Goal: Task Accomplishment & Management: Manage account settings

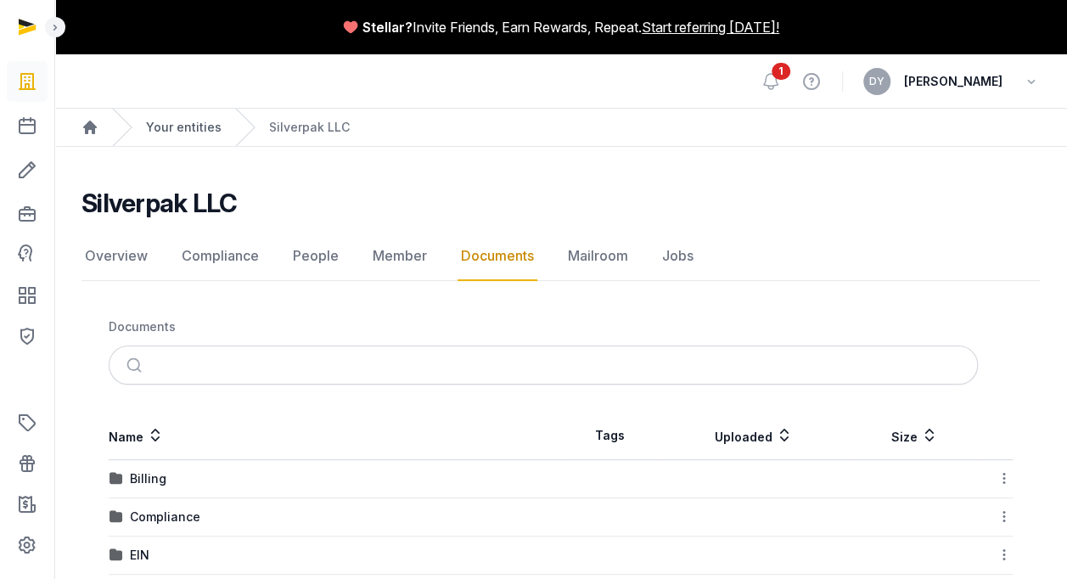
click at [183, 129] on link "Your entities" at bounding box center [184, 127] width 76 height 17
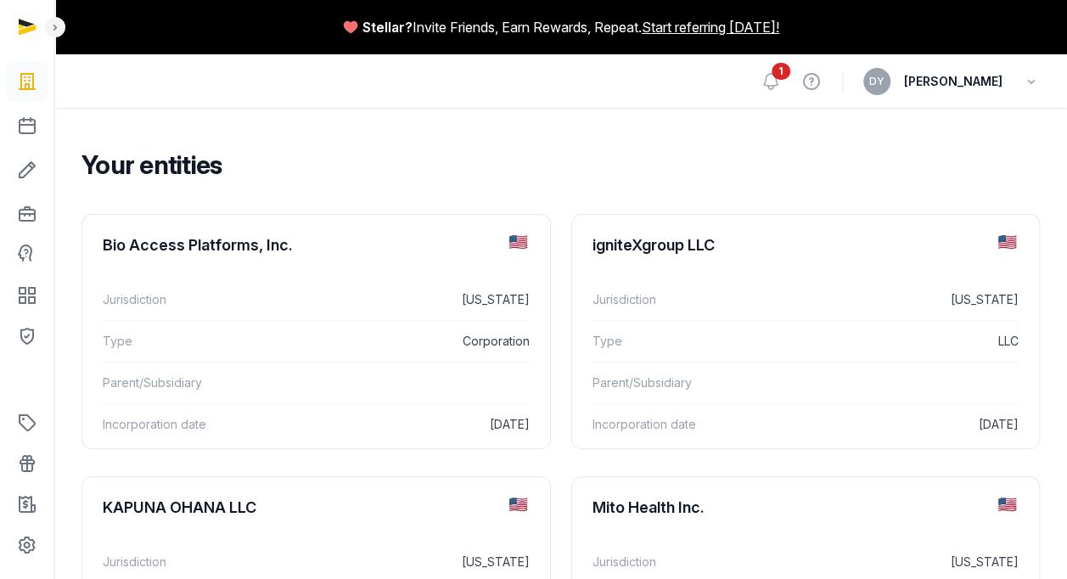
scroll to position [170, 0]
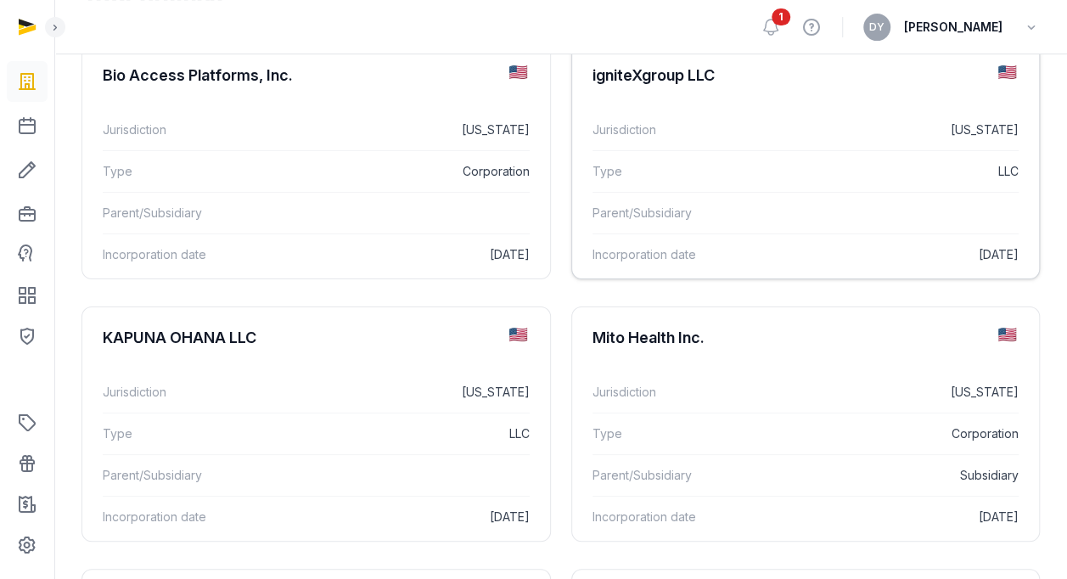
click at [681, 82] on div "igniteXgroup LLC" at bounding box center [654, 75] width 122 height 20
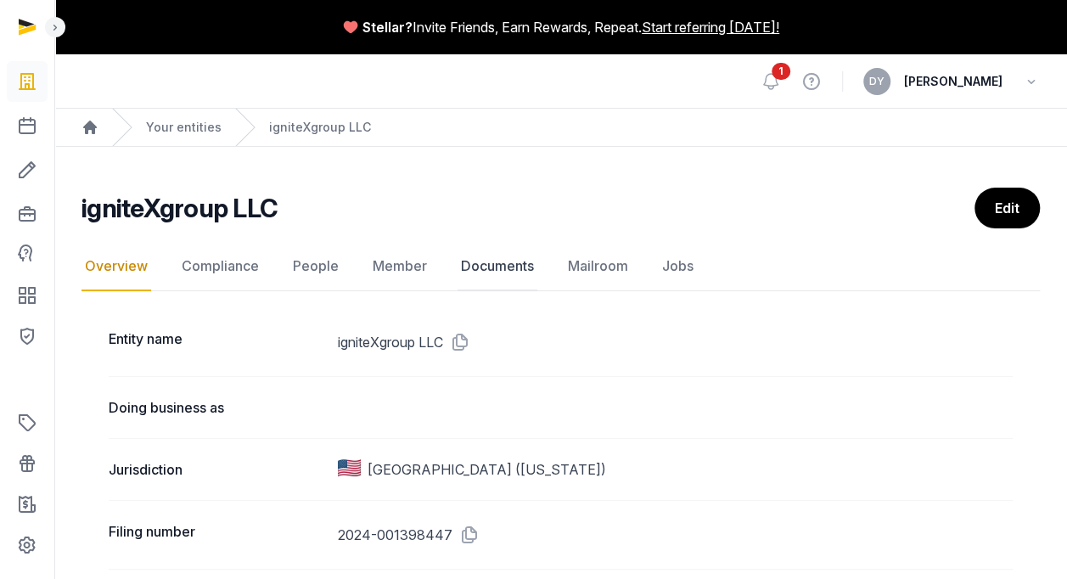
click at [528, 260] on link "Documents" at bounding box center [498, 266] width 80 height 49
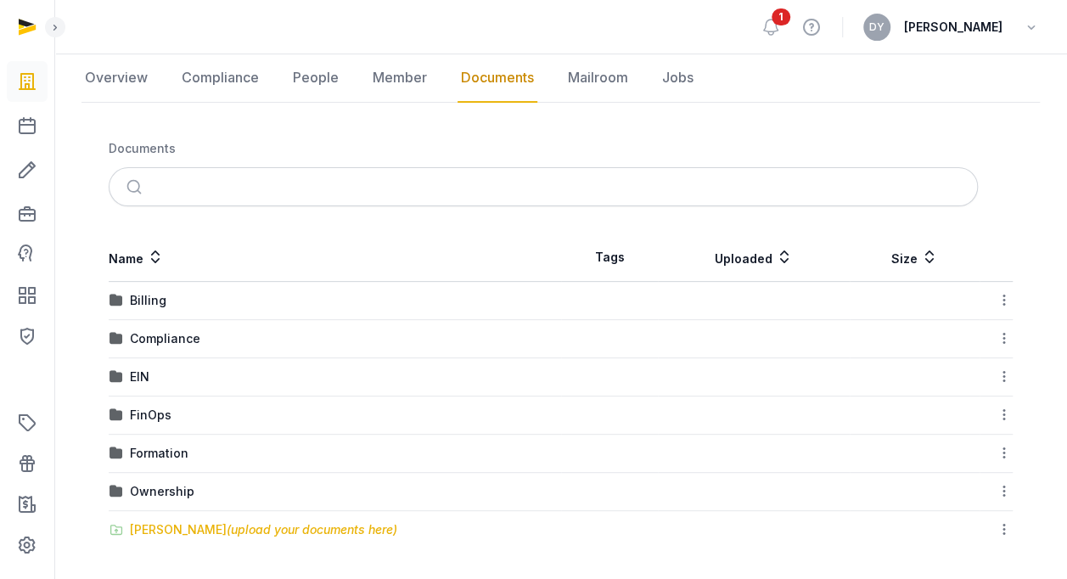
click at [169, 525] on div "Shared Folder (upload your documents here)" at bounding box center [263, 529] width 267 height 17
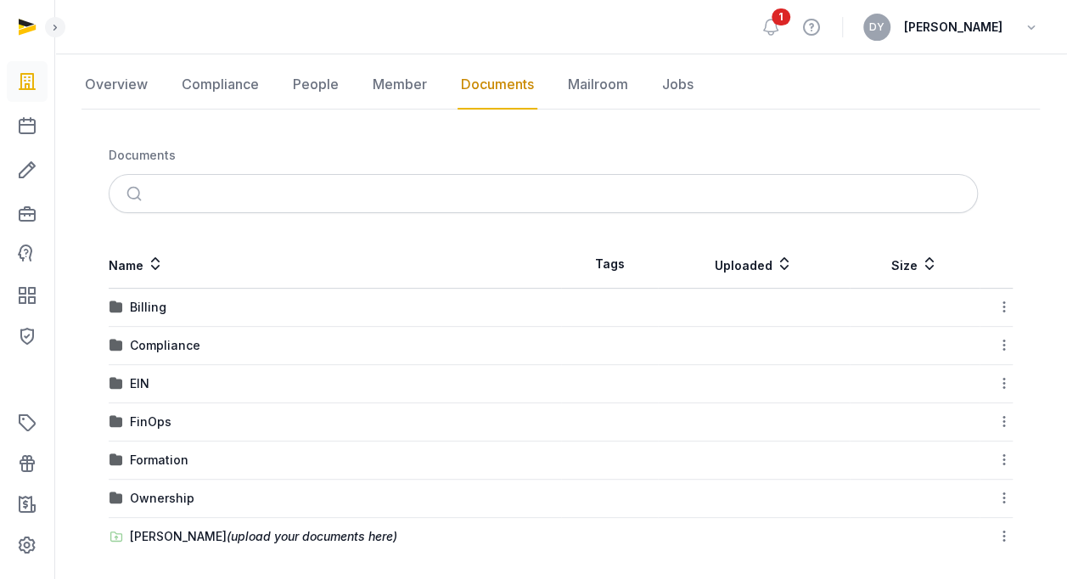
scroll to position [172, 0]
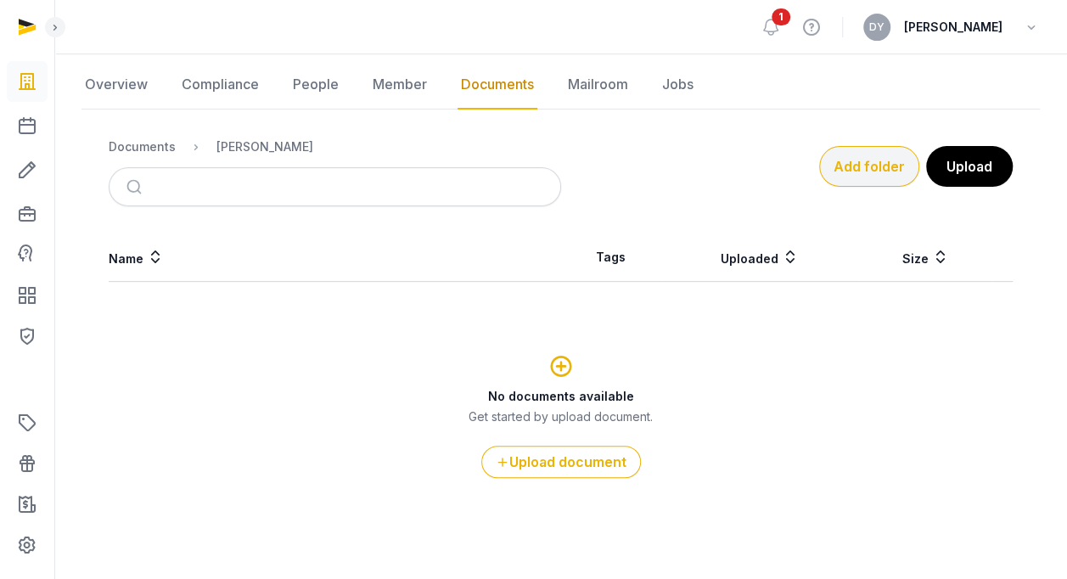
click at [903, 168] on button "Add folder" at bounding box center [869, 166] width 100 height 41
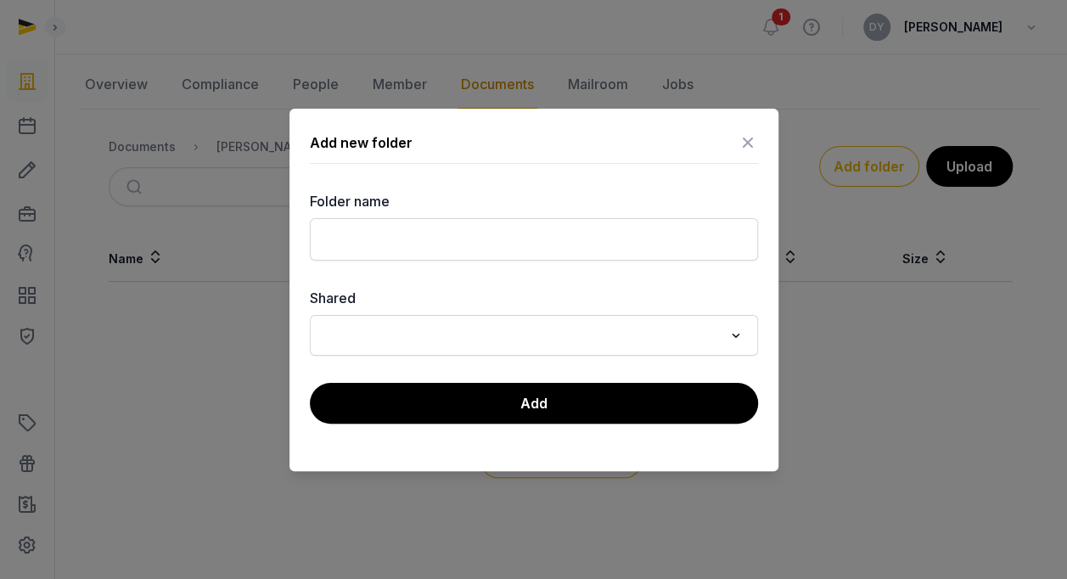
click at [562, 326] on input "Search for option" at bounding box center [521, 335] width 403 height 24
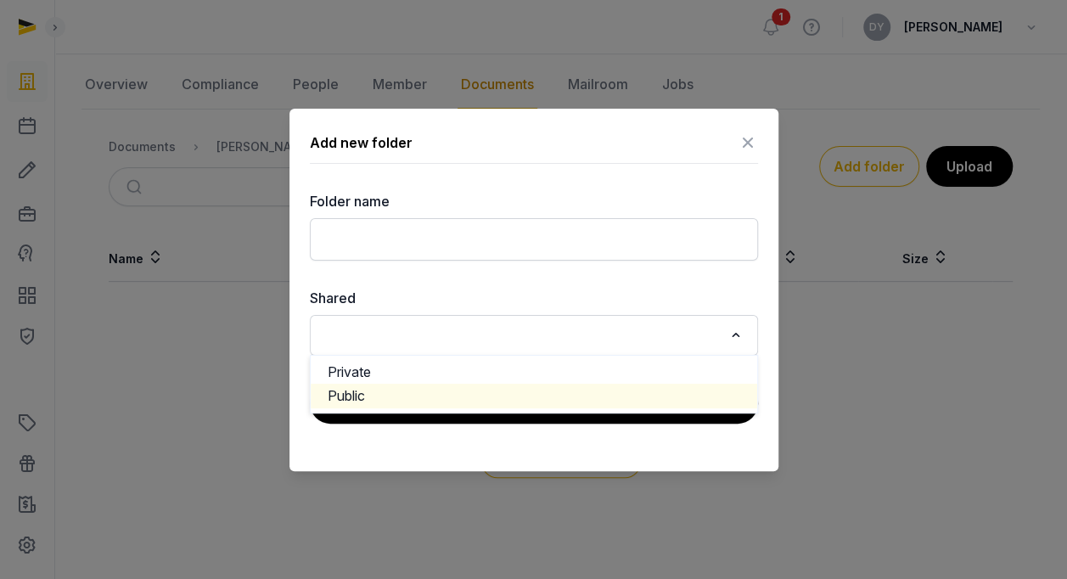
click at [486, 394] on li "Public" at bounding box center [534, 396] width 447 height 25
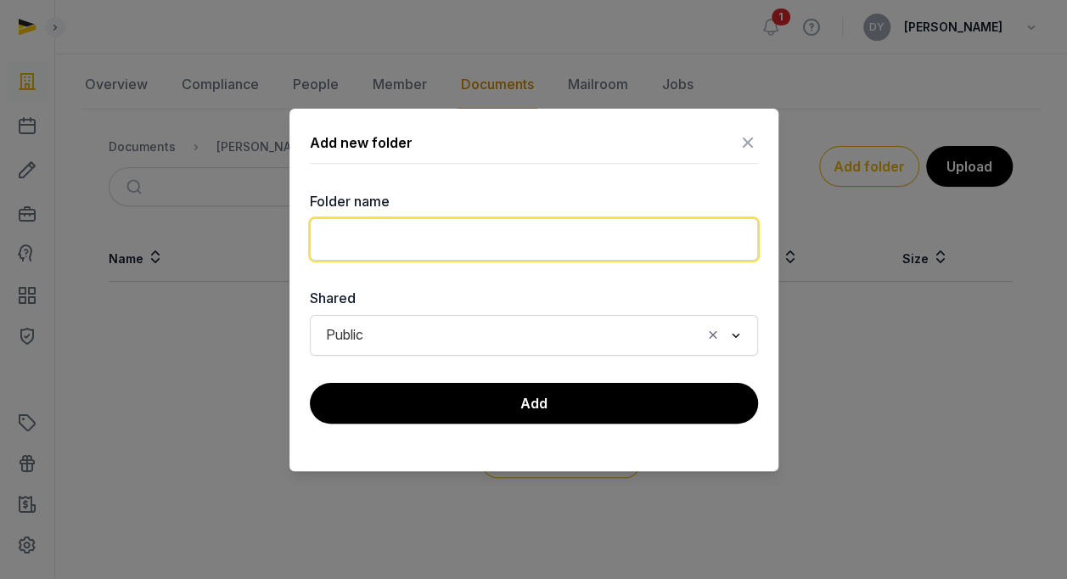
click at [423, 247] on input "text" at bounding box center [534, 239] width 448 height 42
type input "**********"
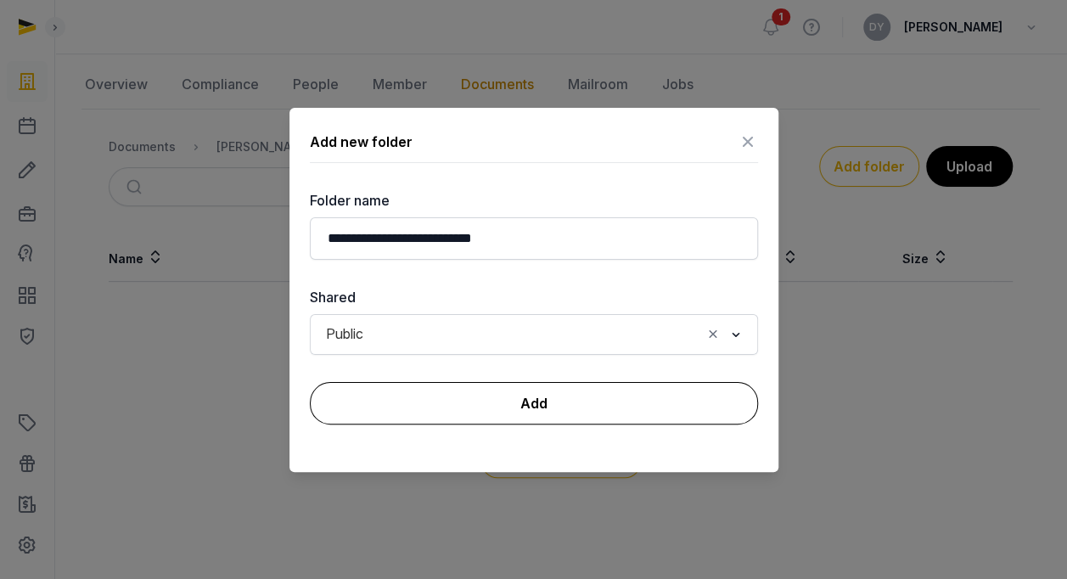
click at [475, 397] on button "Add" at bounding box center [534, 403] width 448 height 42
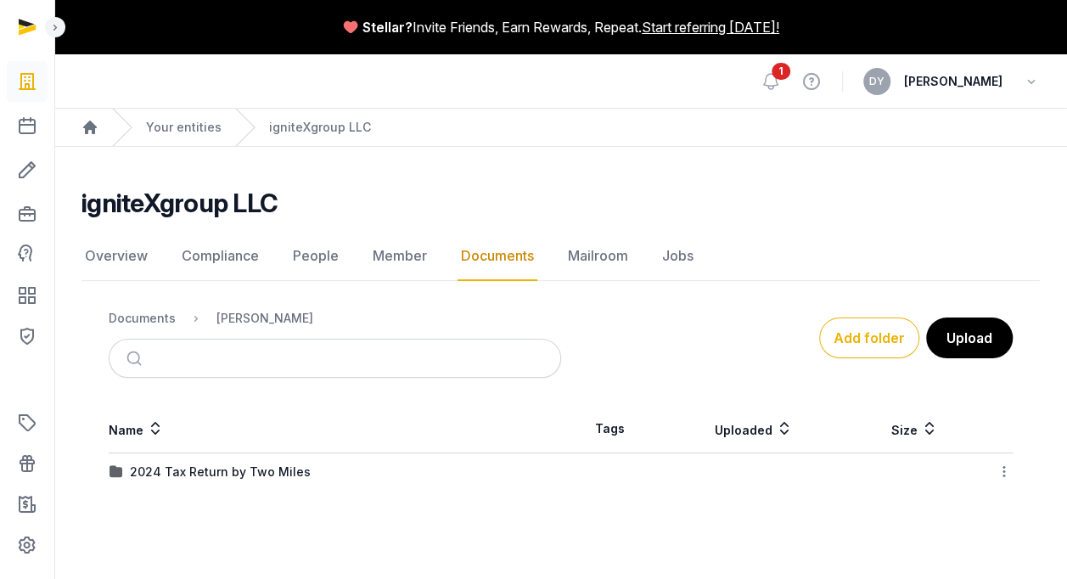
scroll to position [0, 0]
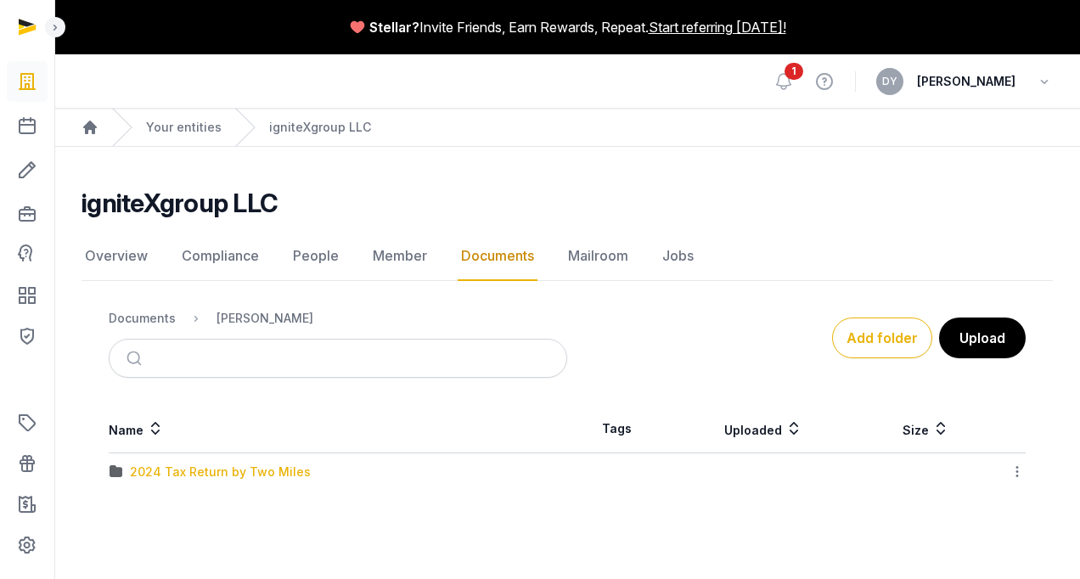
click at [197, 467] on div "2024 Tax Return by Two Miles" at bounding box center [220, 472] width 181 height 17
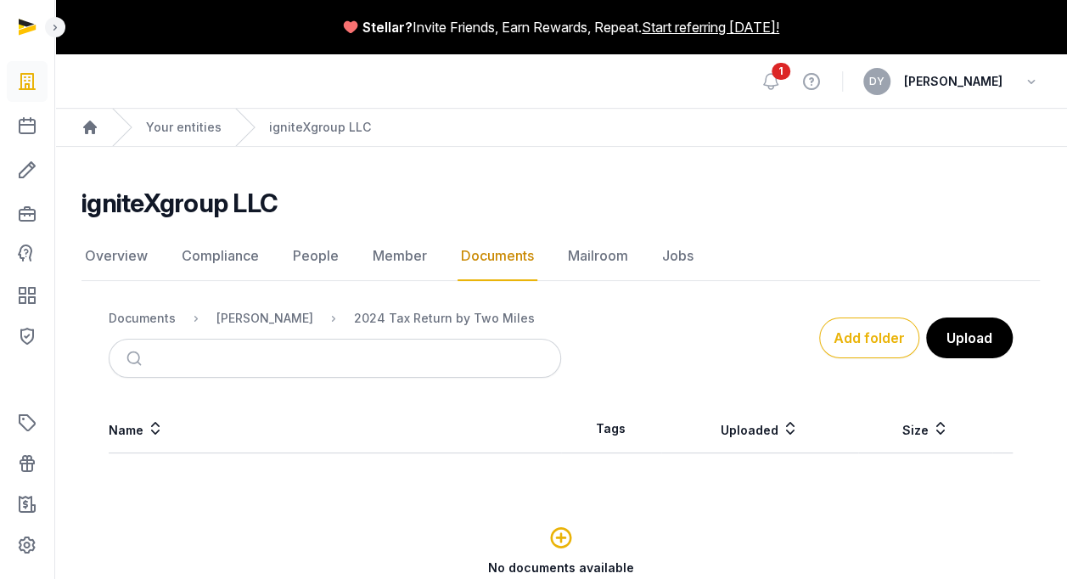
click at [560, 543] on icon at bounding box center [560, 537] width 25 height 31
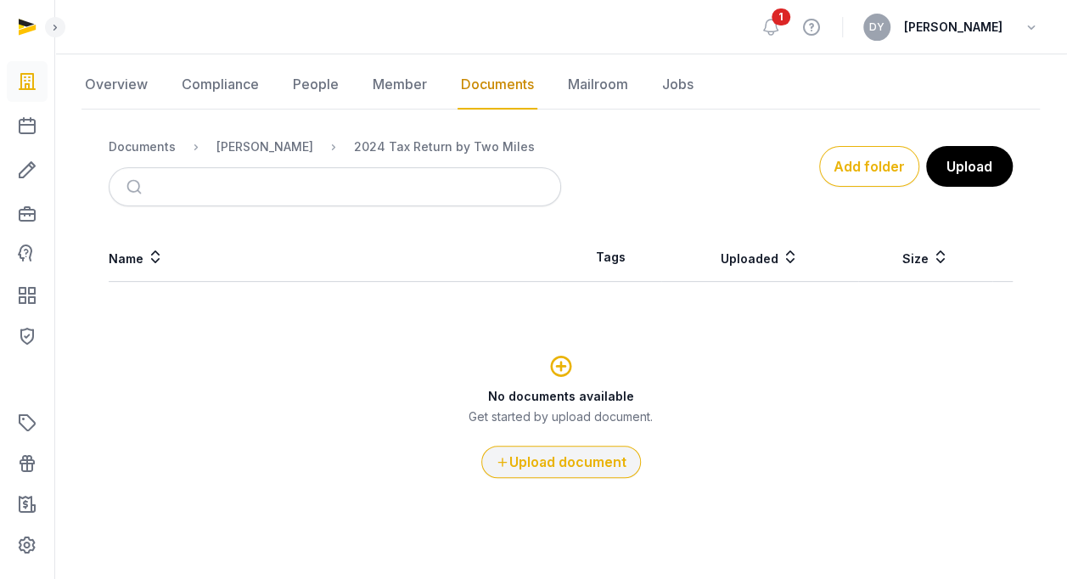
click at [561, 458] on button "Upload document" at bounding box center [561, 462] width 160 height 32
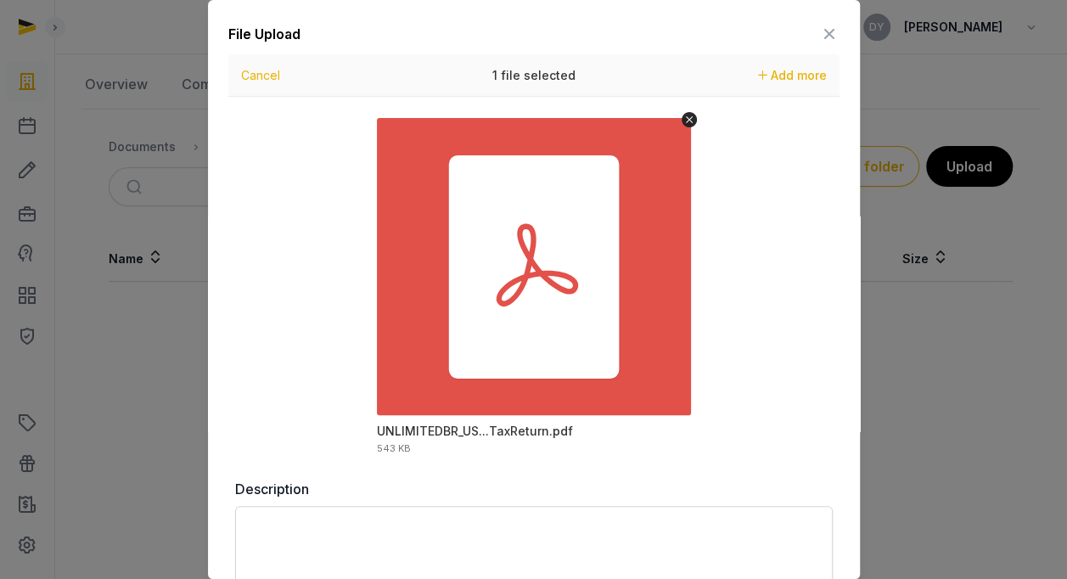
scroll to position [98, 0]
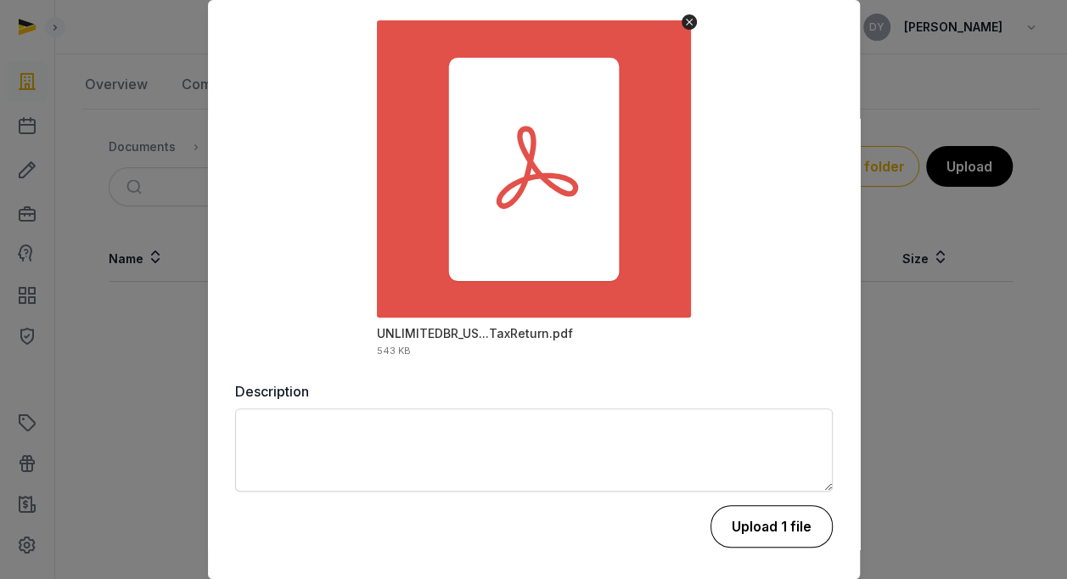
click at [725, 533] on button "Upload 1 file" at bounding box center [772, 526] width 122 height 42
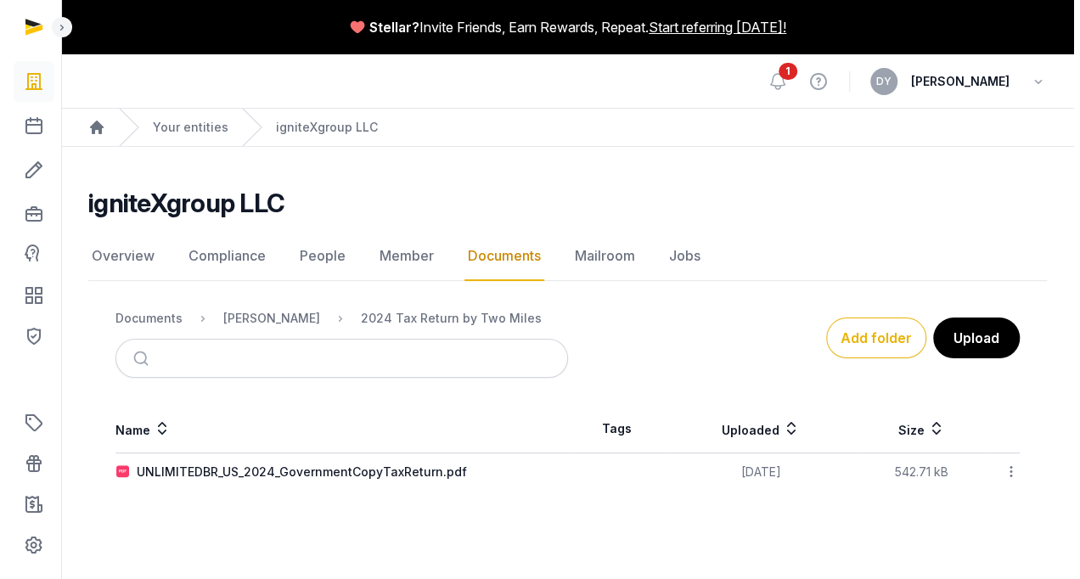
scroll to position [0, 0]
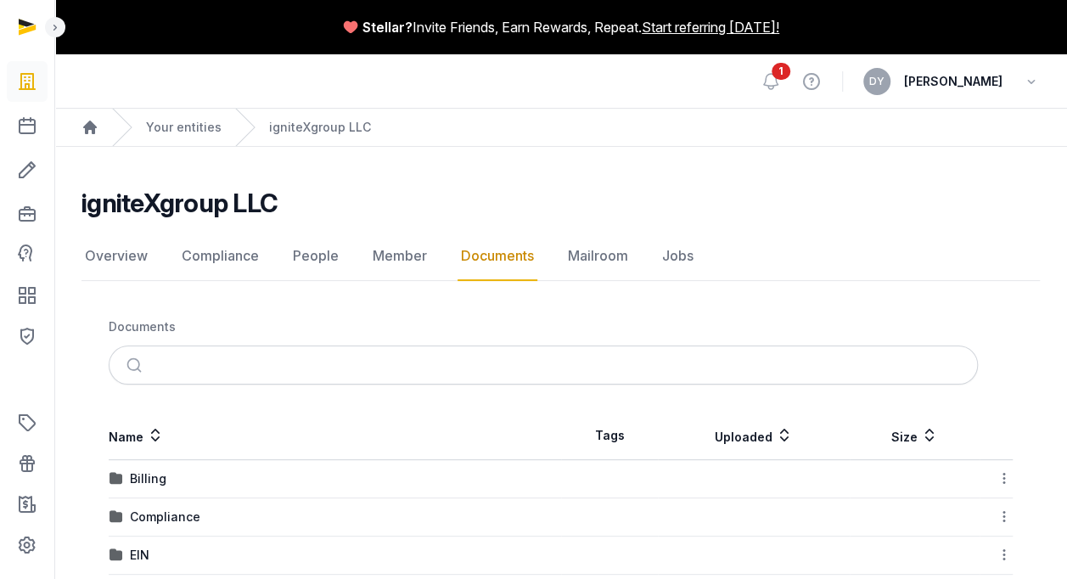
scroll to position [178, 0]
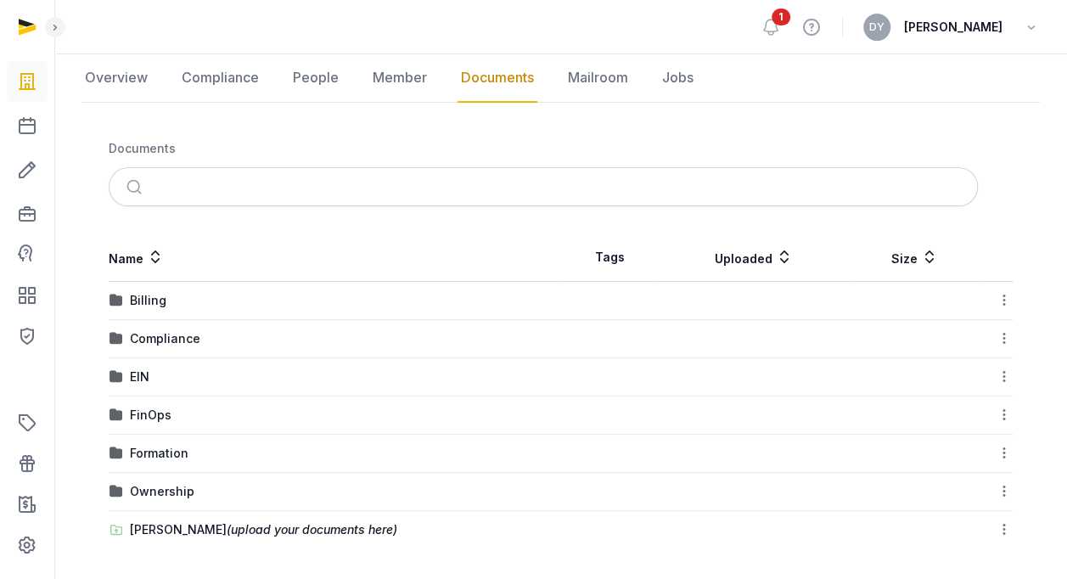
click at [183, 522] on div "Shared Folder (upload your documents here)" at bounding box center [263, 529] width 267 height 17
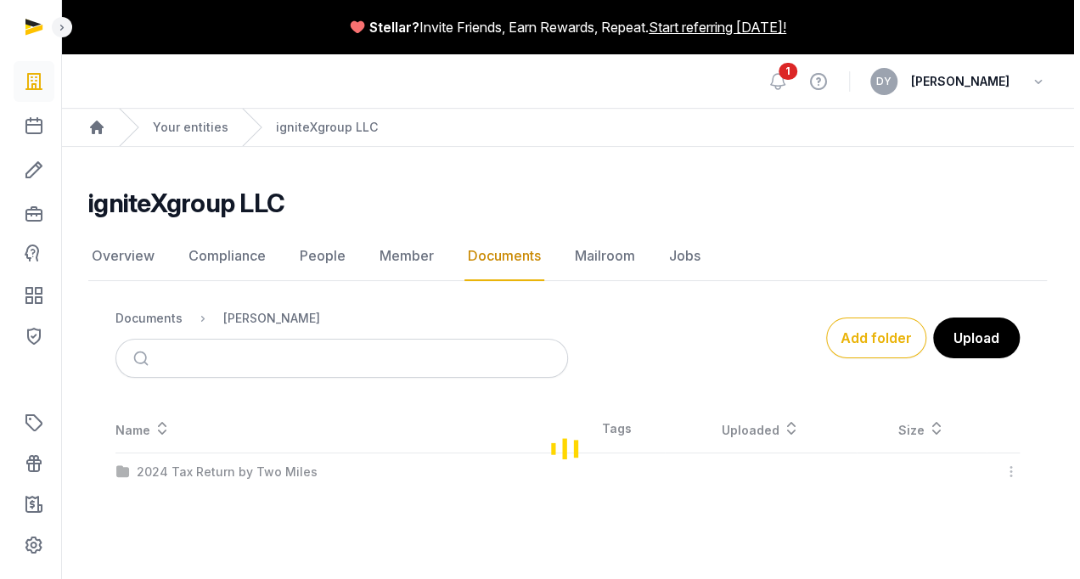
scroll to position [0, 0]
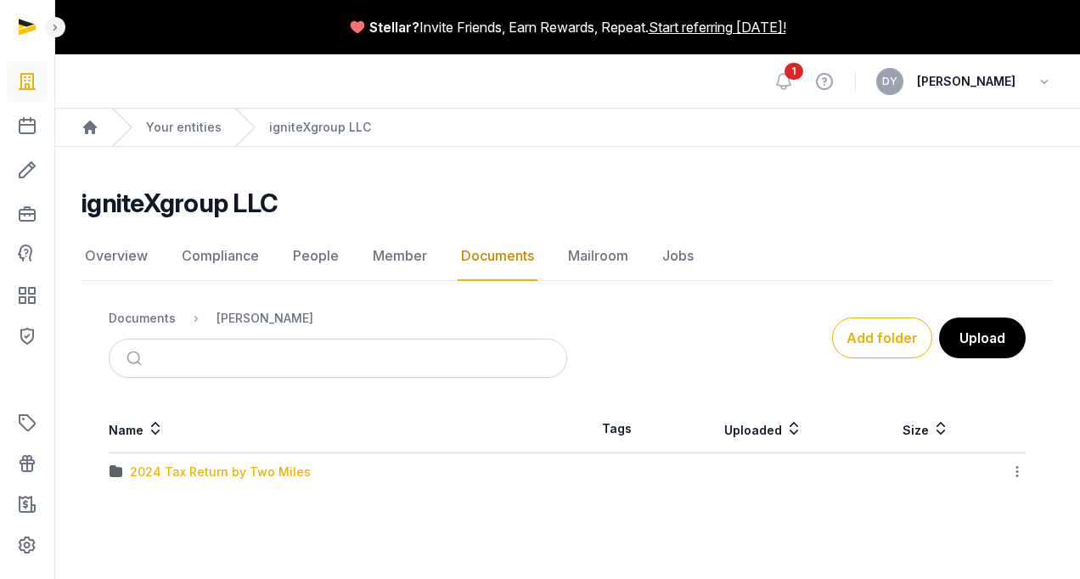
click at [267, 475] on div "2024 Tax Return by Two Miles" at bounding box center [220, 472] width 181 height 17
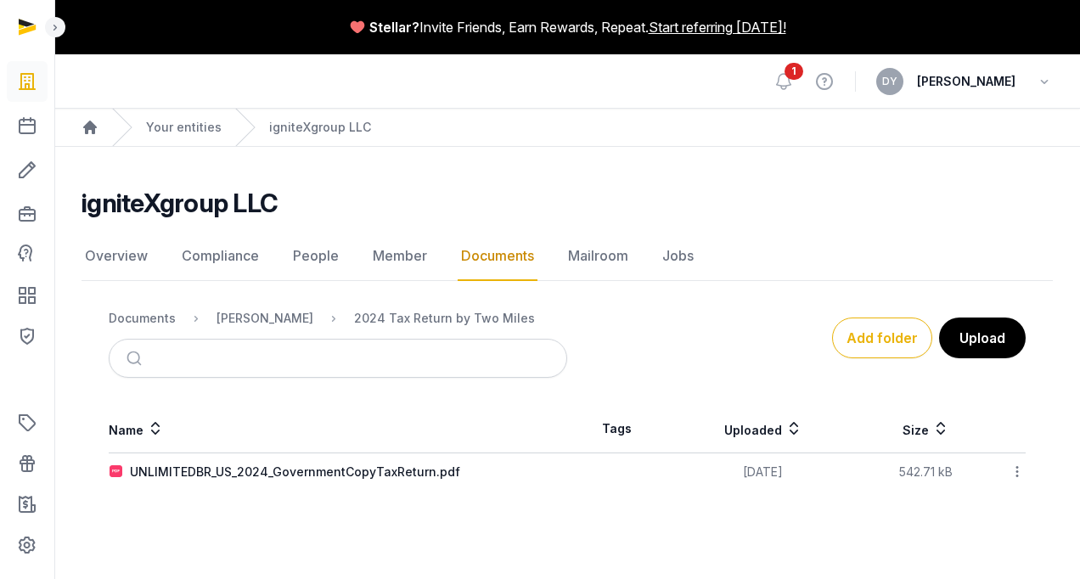
click at [1021, 482] on td "Download Copy link Edit properties Move Delete" at bounding box center [1009, 472] width 33 height 38
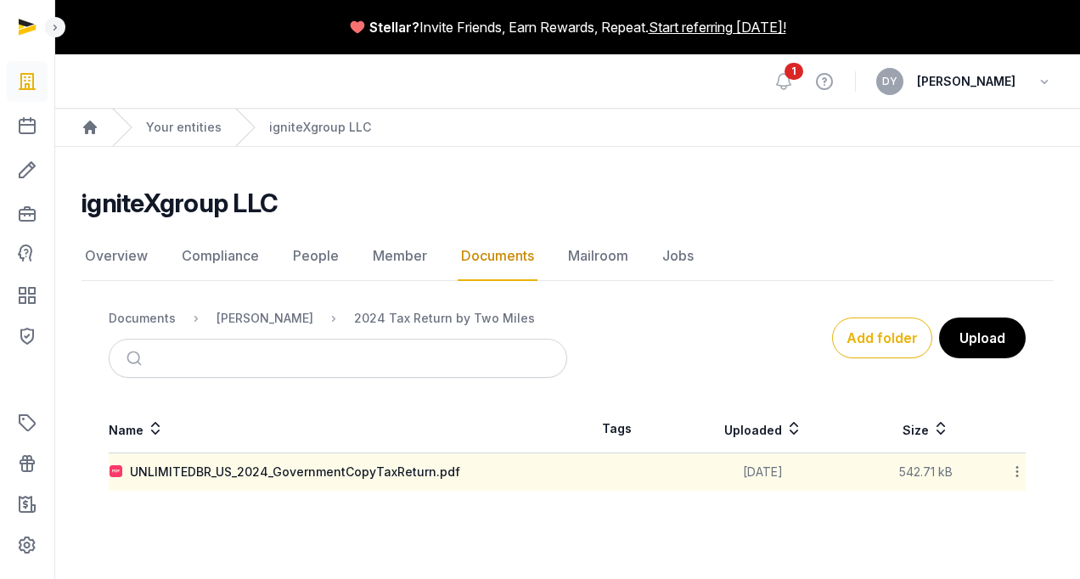
click at [1015, 472] on icon at bounding box center [1016, 472] width 15 height 18
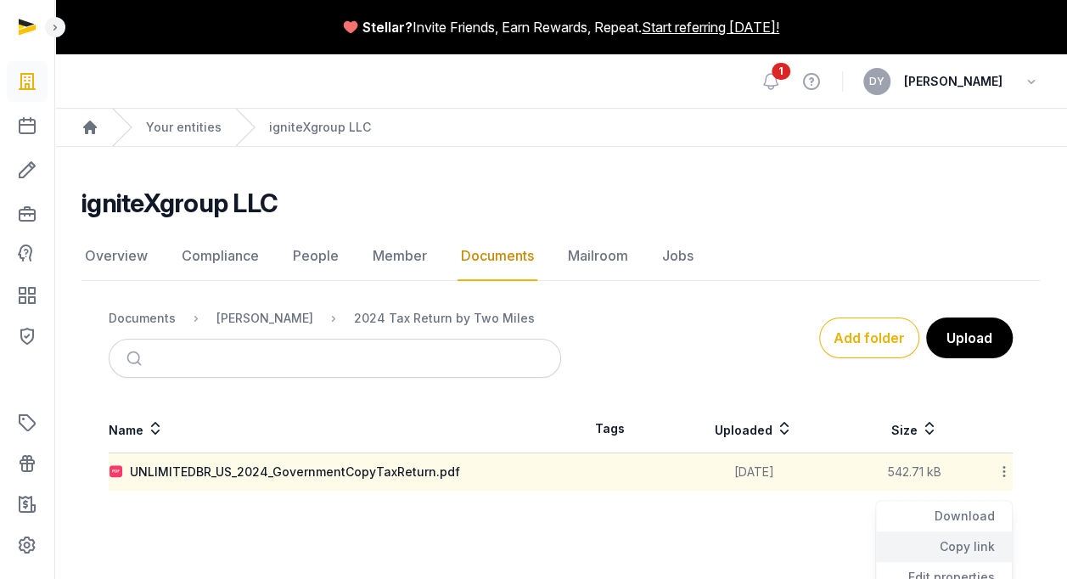
click at [964, 545] on div "Copy link" at bounding box center [944, 546] width 136 height 31
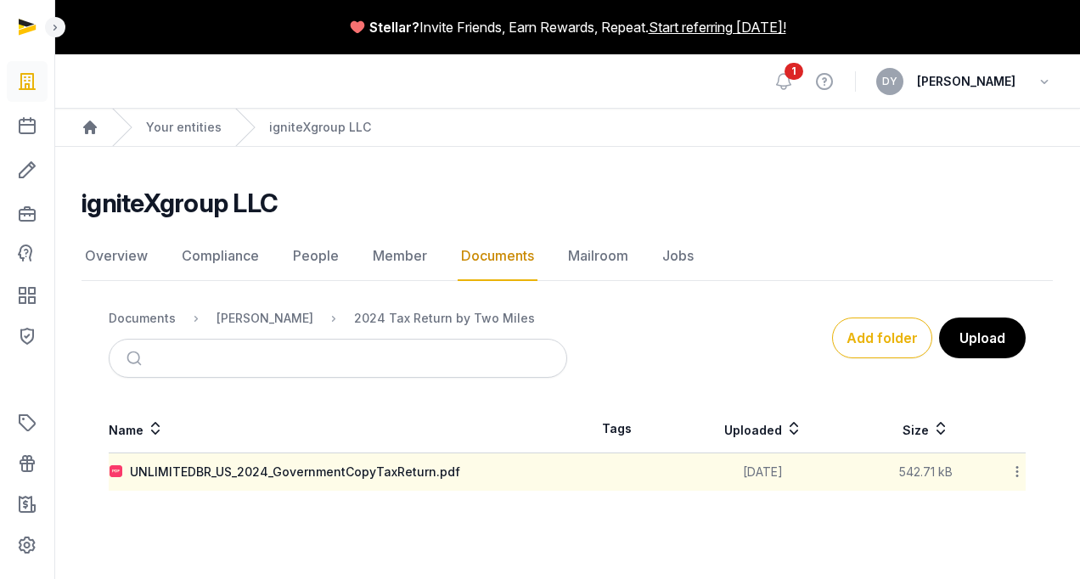
click at [1010, 467] on icon at bounding box center [1016, 472] width 15 height 18
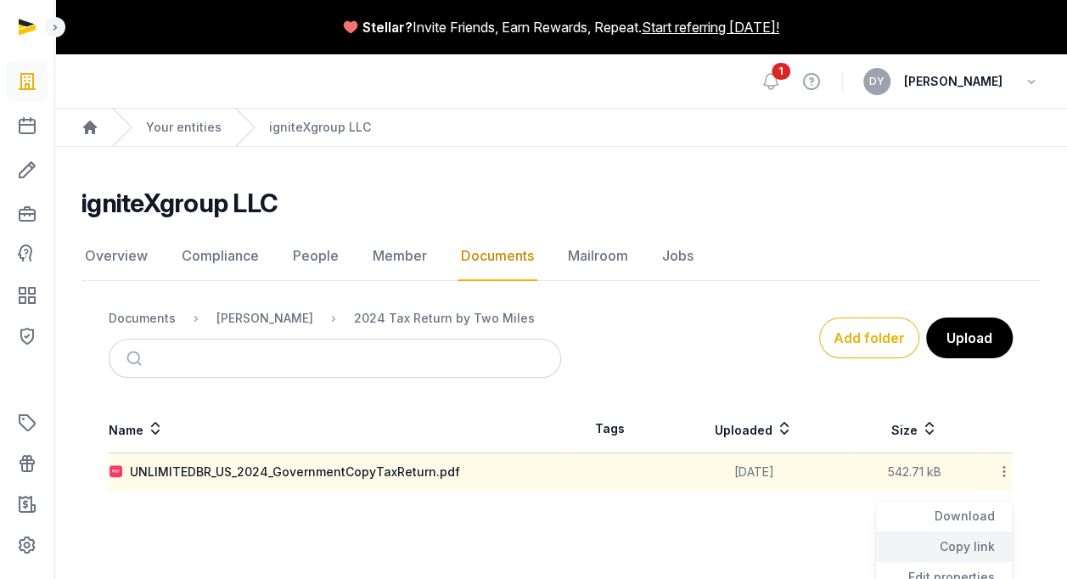
click at [976, 539] on div "Copy link" at bounding box center [944, 546] width 136 height 31
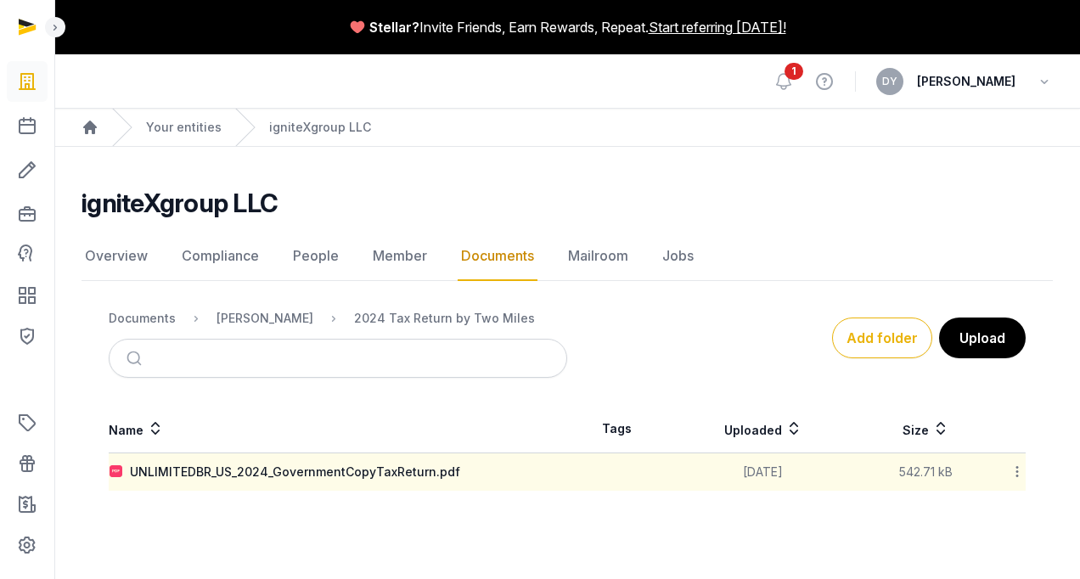
click at [703, 345] on div "Add folder Upload" at bounding box center [796, 338] width 458 height 41
